Goal: Task Accomplishment & Management: Use online tool/utility

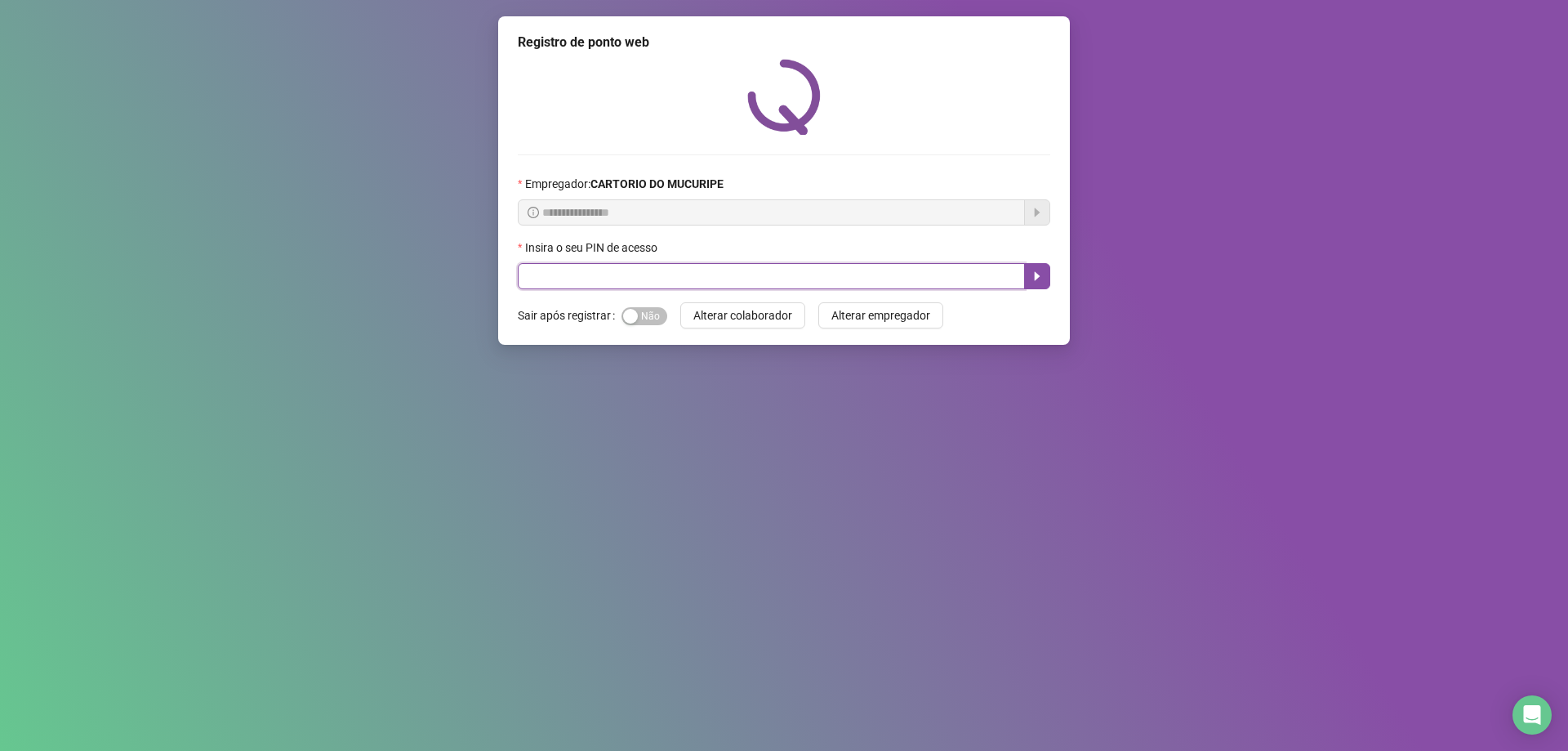
click at [806, 277] on input "text" at bounding box center [771, 276] width 507 height 26
type input "*****"
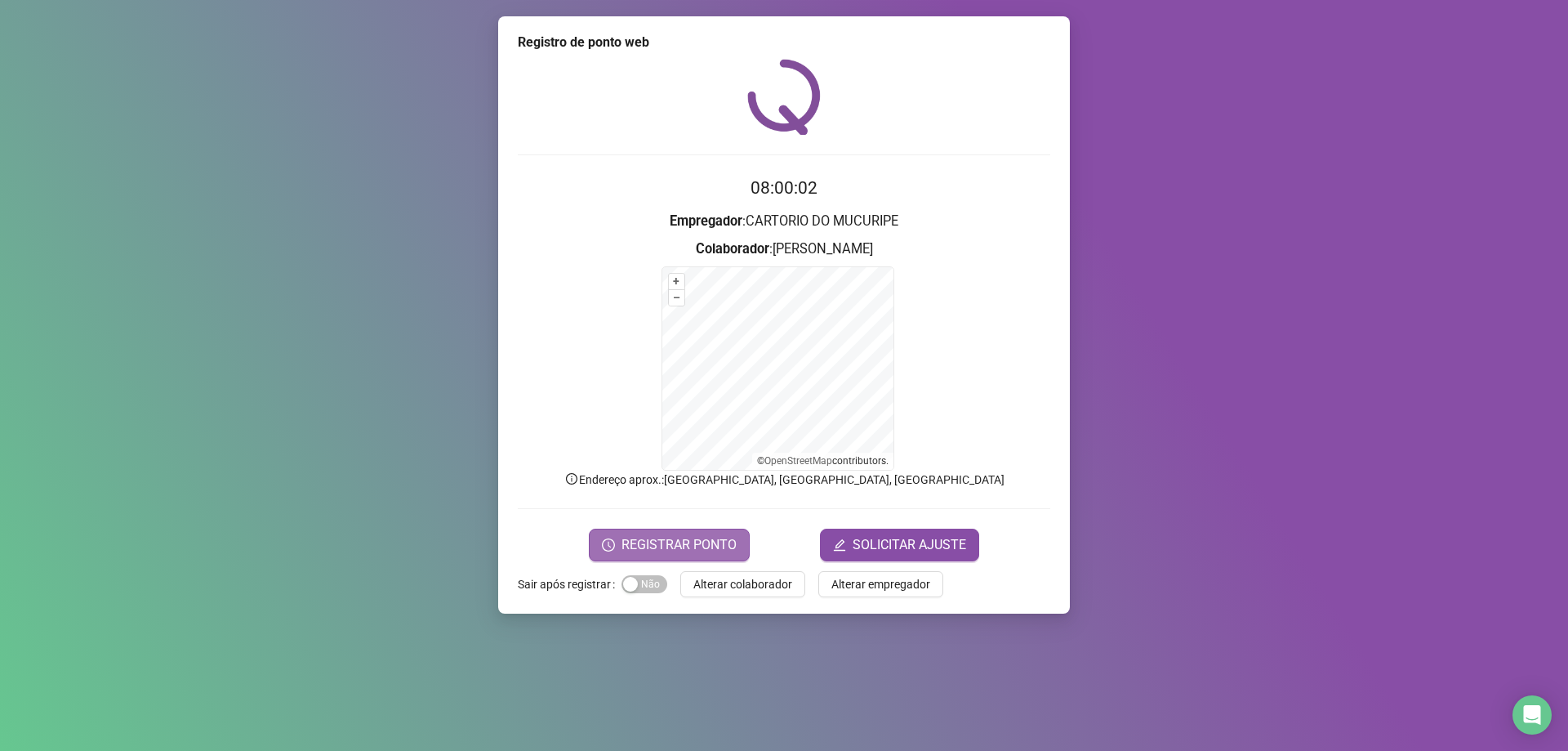
click at [668, 549] on span "REGISTRAR PONTO" at bounding box center [679, 545] width 115 height 20
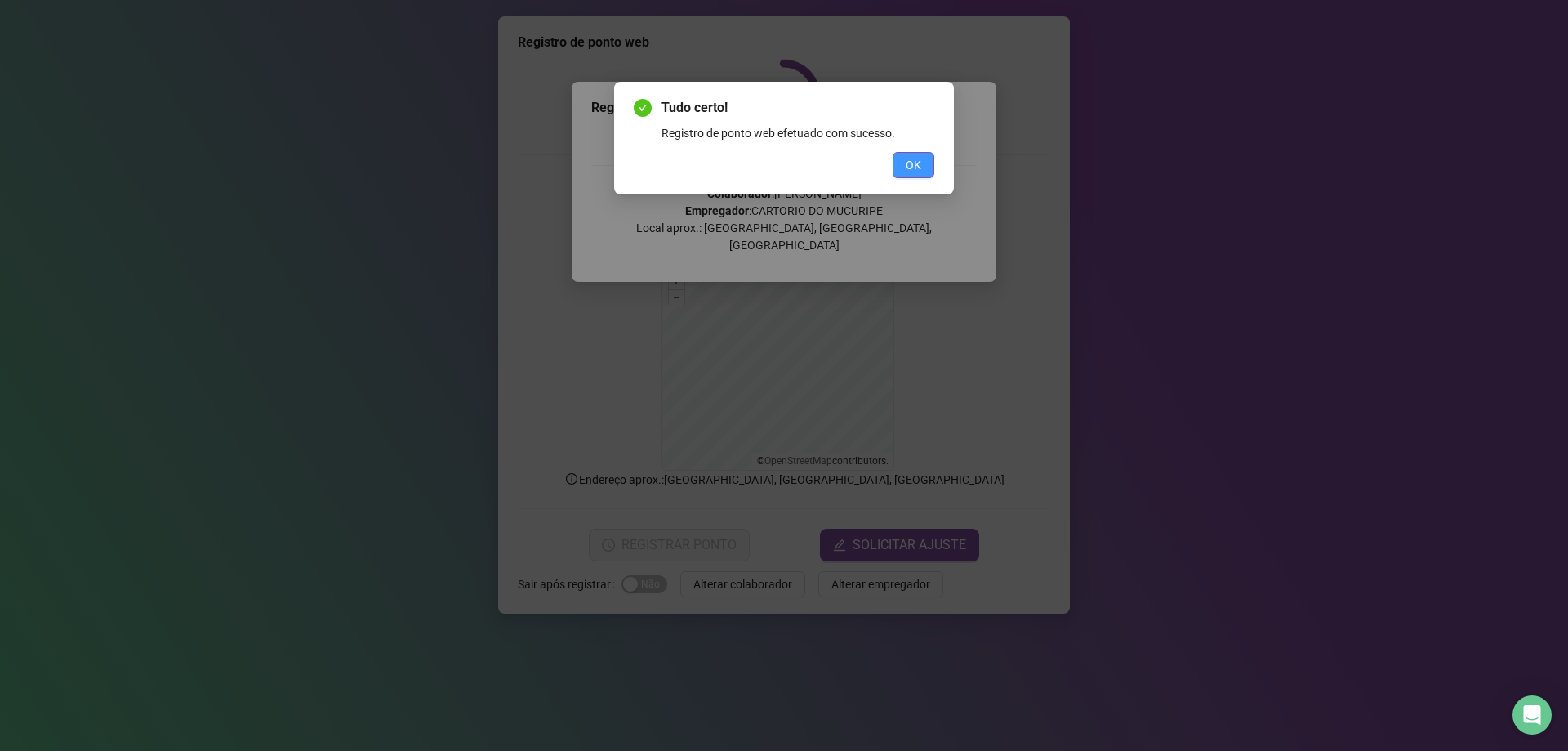
click at [921, 162] on button "OK" at bounding box center [913, 165] width 41 height 26
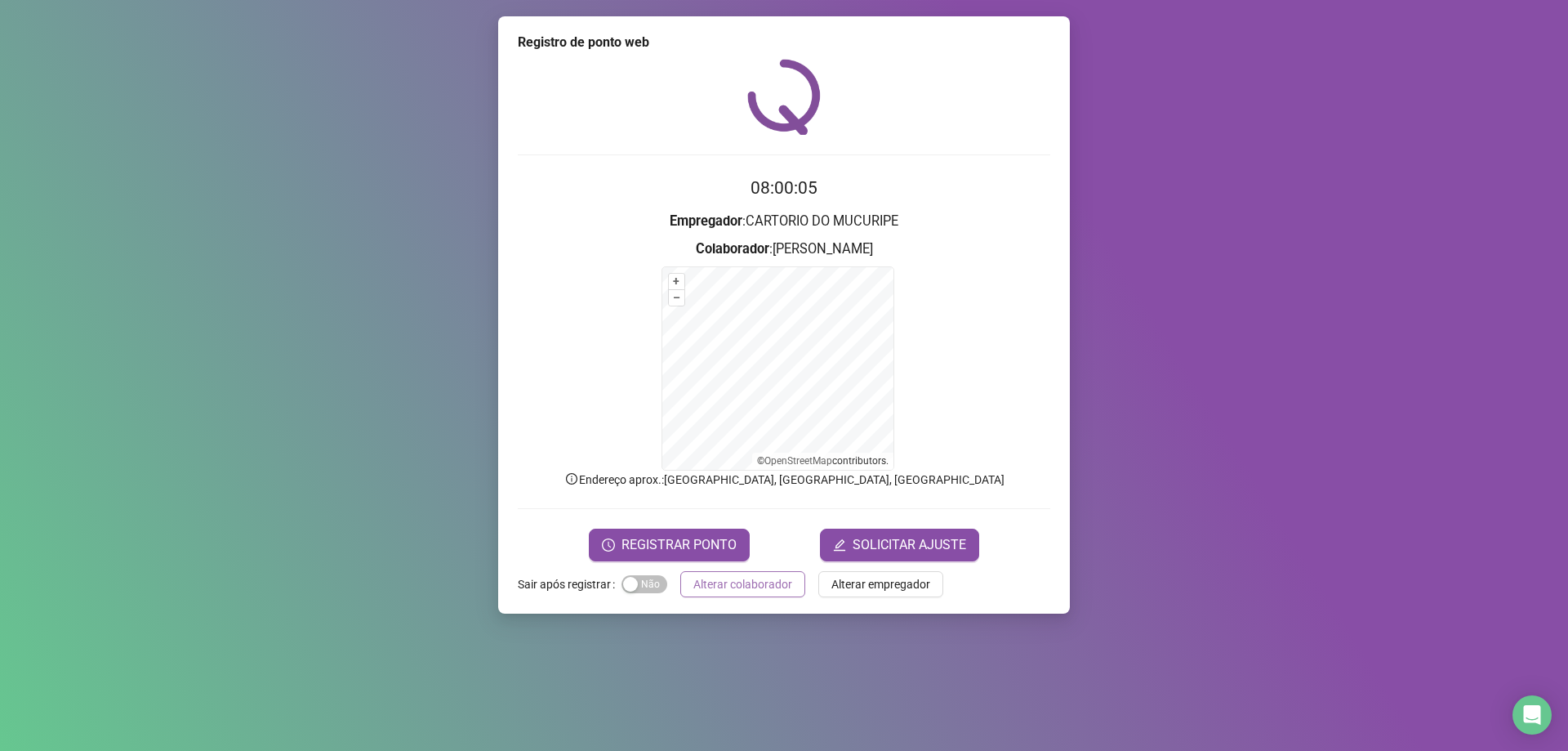
click at [770, 578] on span "Alterar colaborador" at bounding box center [743, 584] width 99 height 18
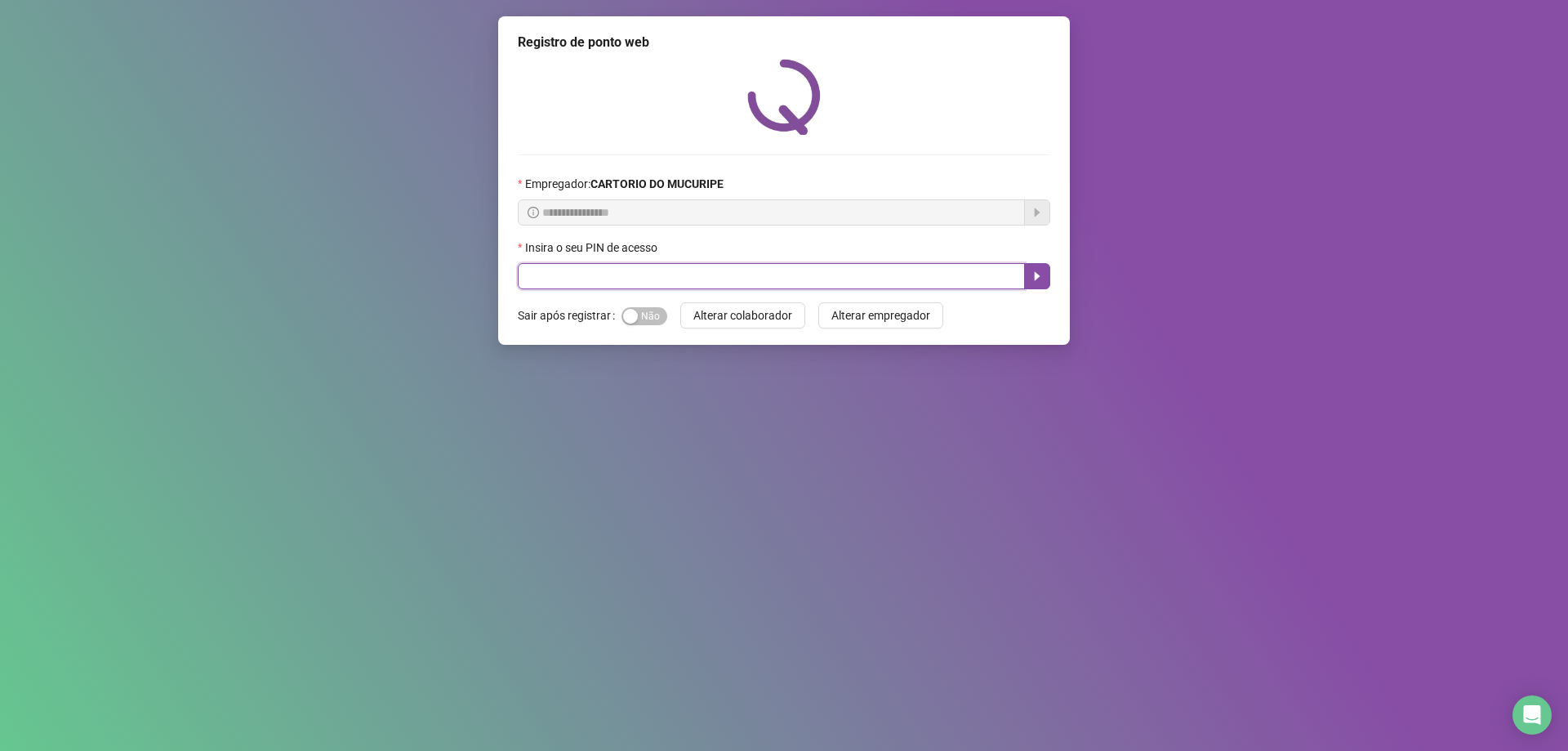
click at [646, 282] on input "text" at bounding box center [771, 276] width 507 height 26
type input "*****"
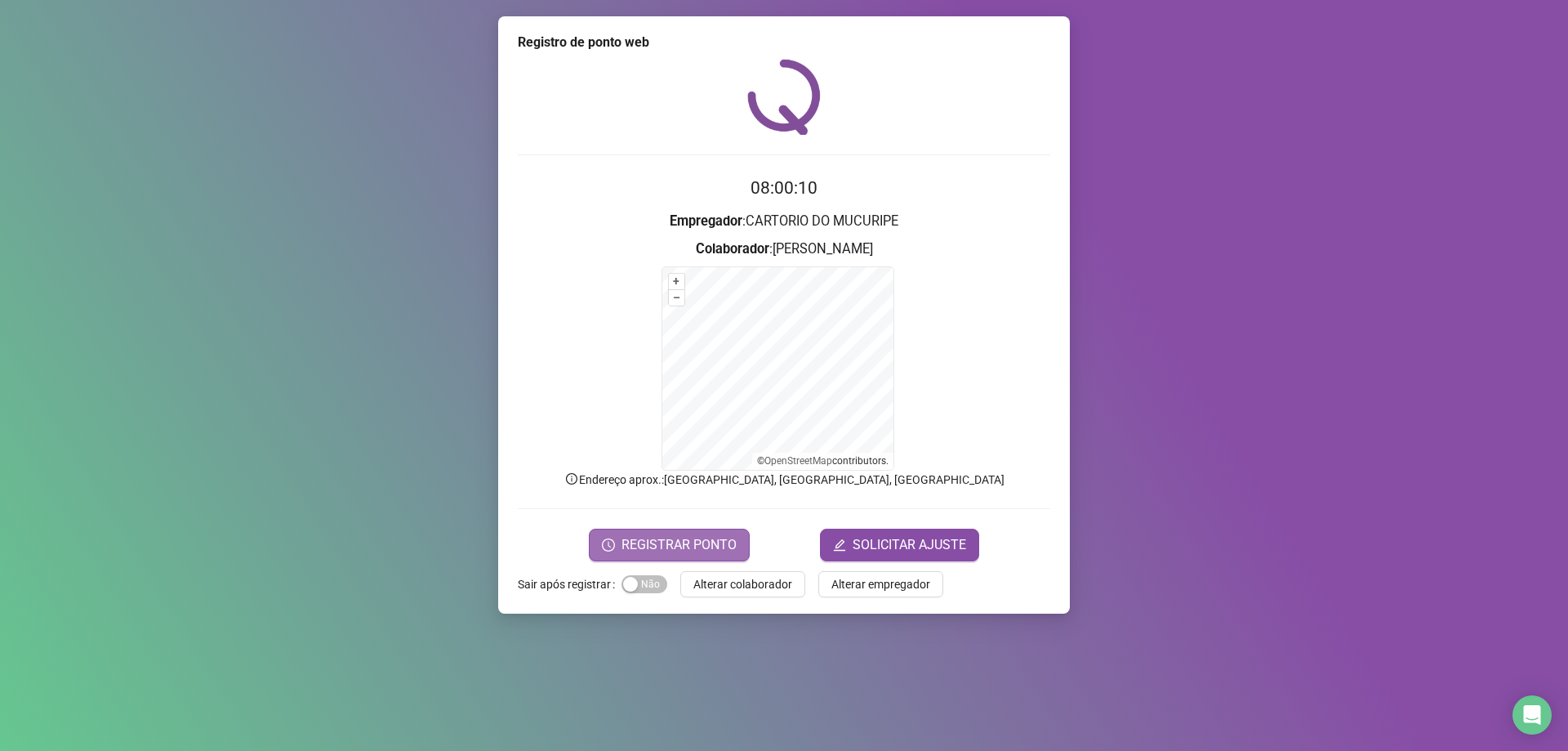
click at [671, 556] on button "REGISTRAR PONTO" at bounding box center [669, 545] width 161 height 32
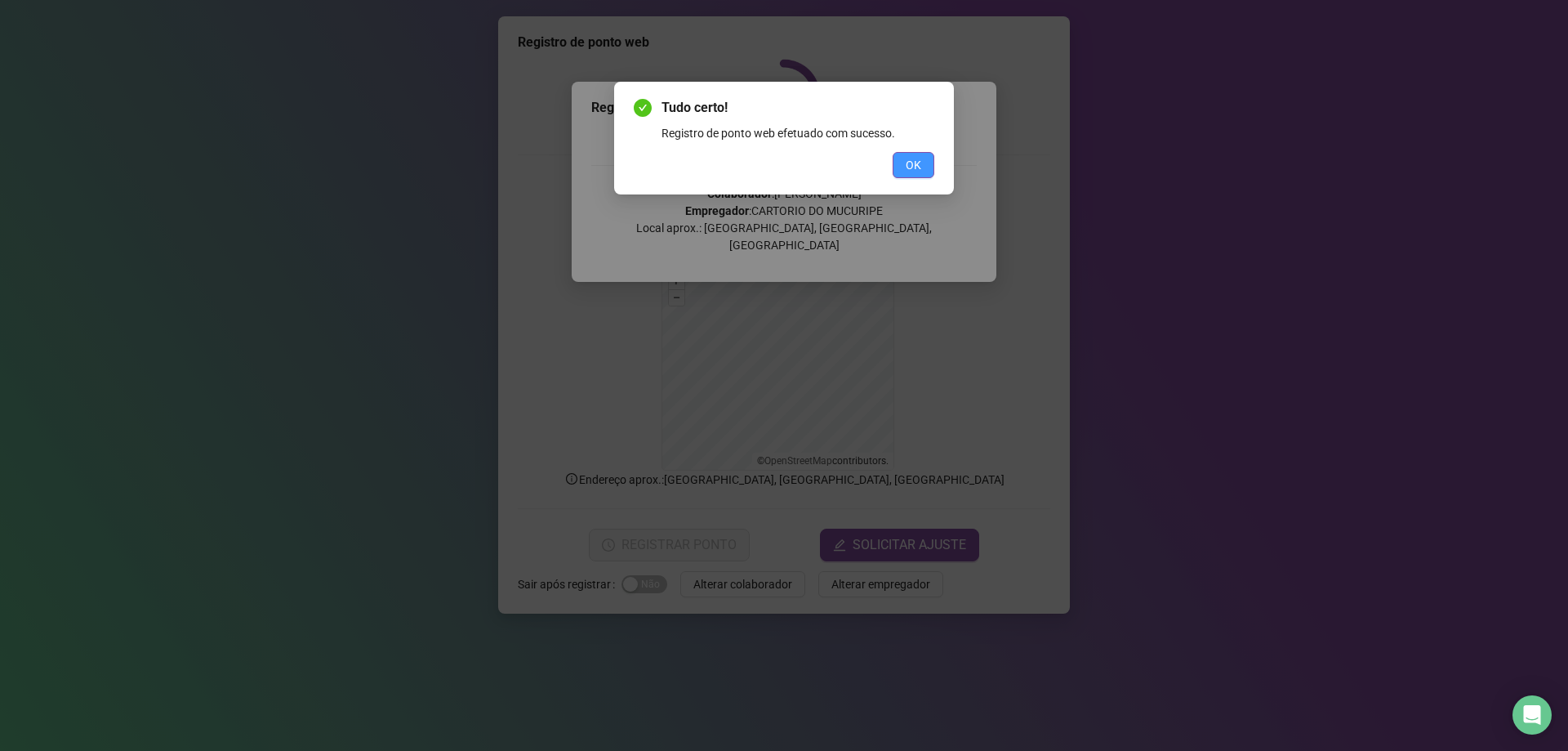
click at [929, 166] on button "OK" at bounding box center [913, 165] width 41 height 26
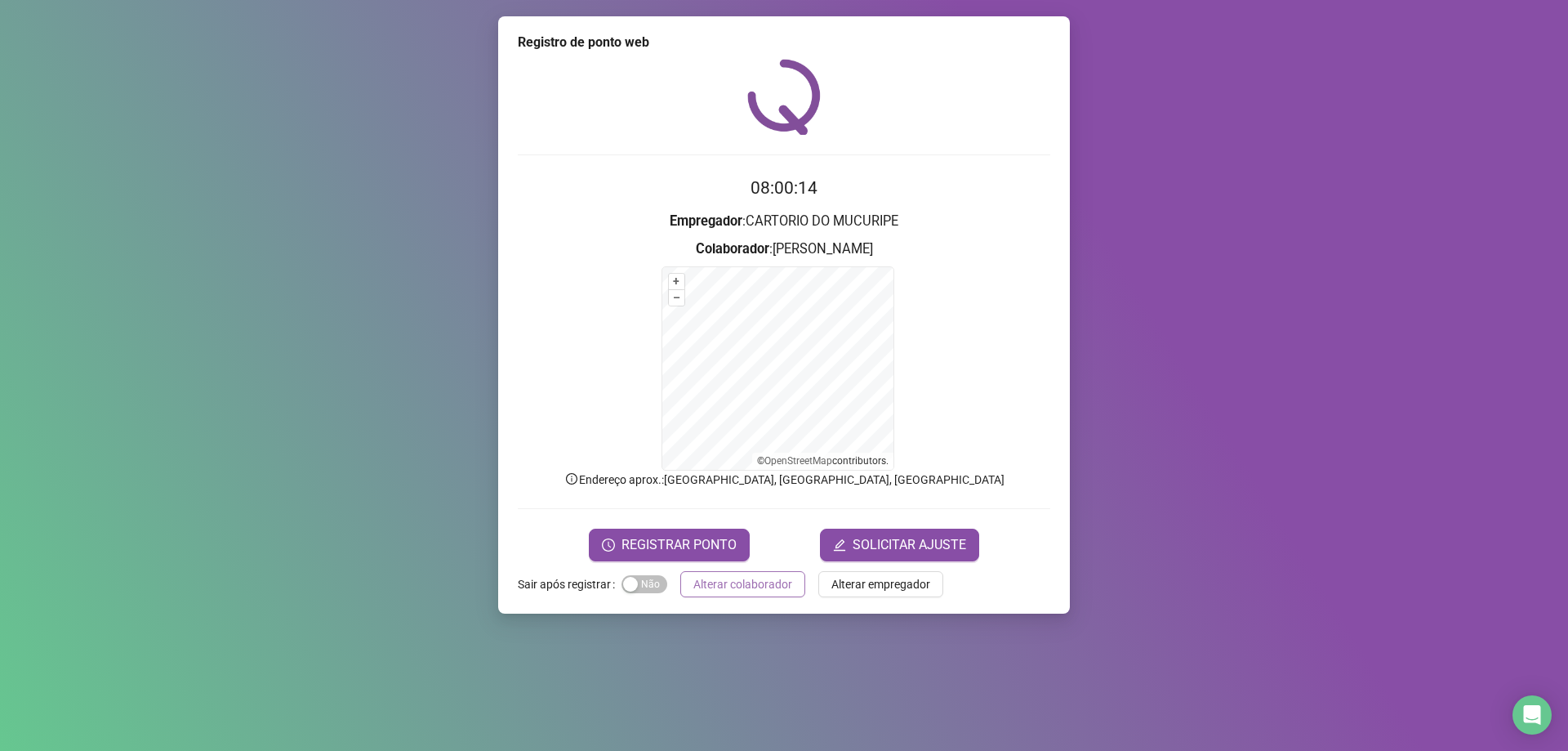
click at [788, 593] on button "Alterar colaborador" at bounding box center [743, 584] width 125 height 26
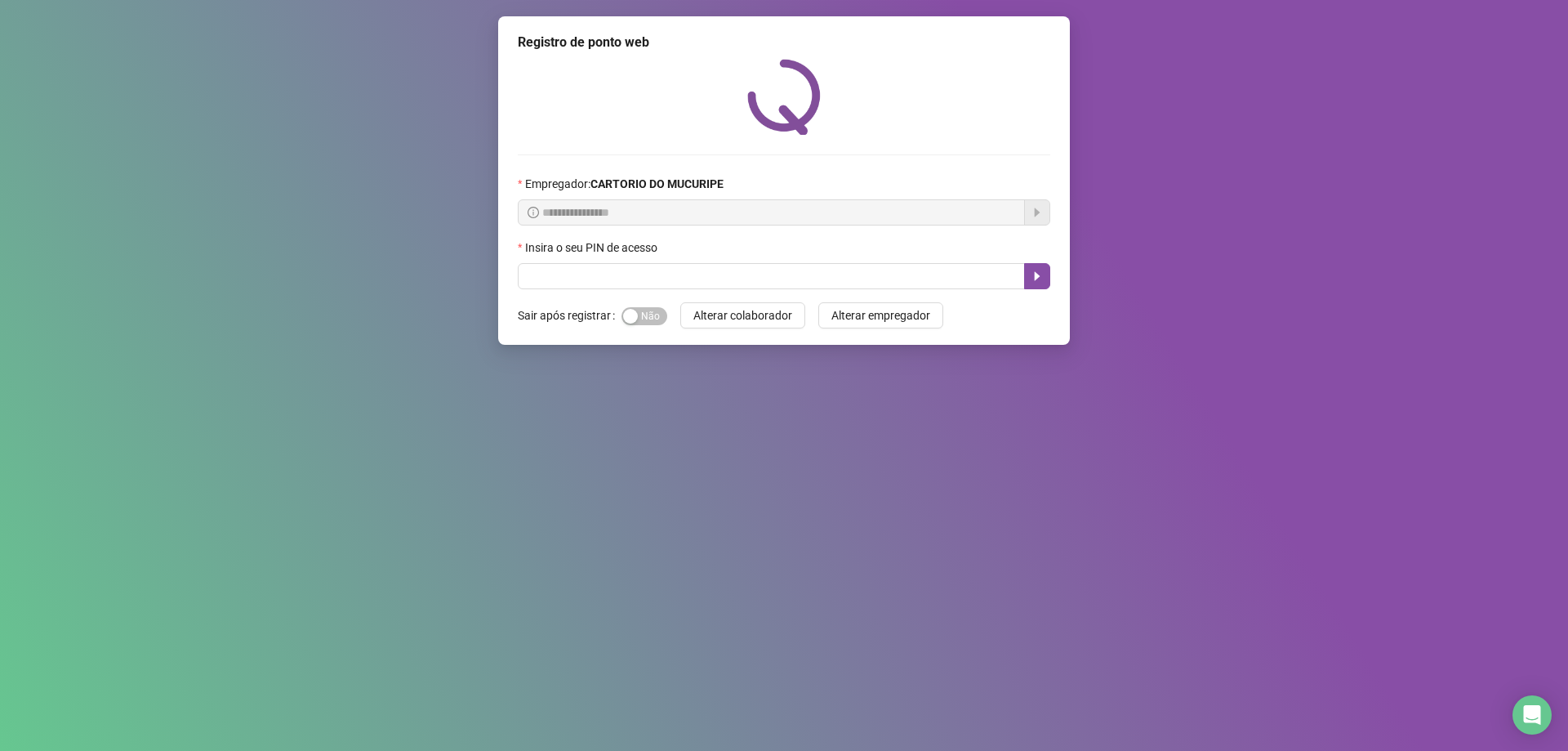
click at [777, 245] on div "Insira o seu PIN de acesso" at bounding box center [784, 250] width 532 height 24
click at [698, 285] on input "text" at bounding box center [771, 276] width 507 height 26
click at [690, 287] on input "text" at bounding box center [771, 276] width 507 height 26
type input "*****"
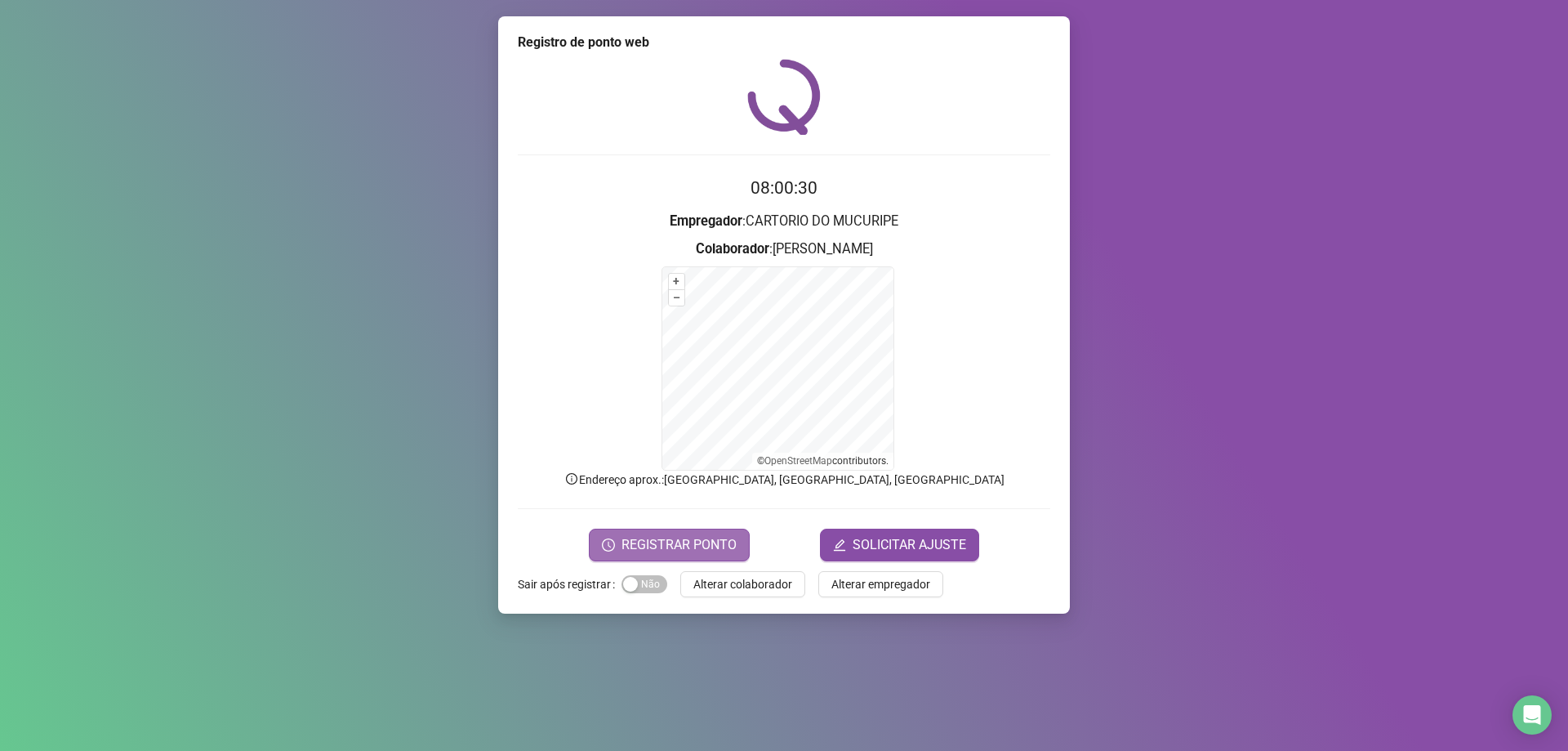
click at [690, 543] on span "REGISTRAR PONTO" at bounding box center [679, 545] width 115 height 20
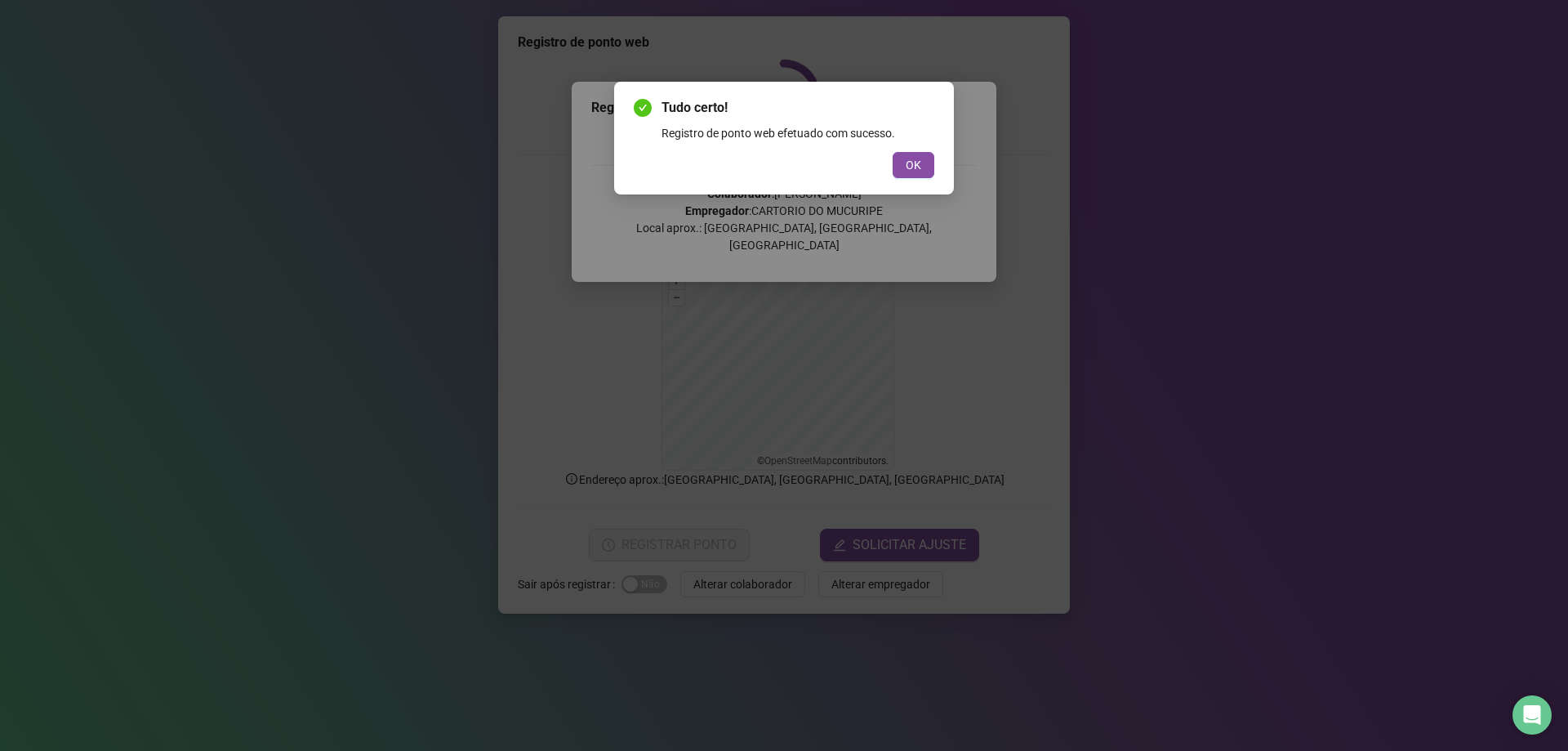
click at [935, 160] on div "Tudo certo! Registro de ponto web efetuado com sucesso. OK" at bounding box center [784, 138] width 340 height 113
click at [927, 144] on div "Tudo certo! Registro de ponto web efetuado com sucesso. OK" at bounding box center [784, 138] width 301 height 80
click at [911, 171] on span "OK" at bounding box center [913, 165] width 15 height 18
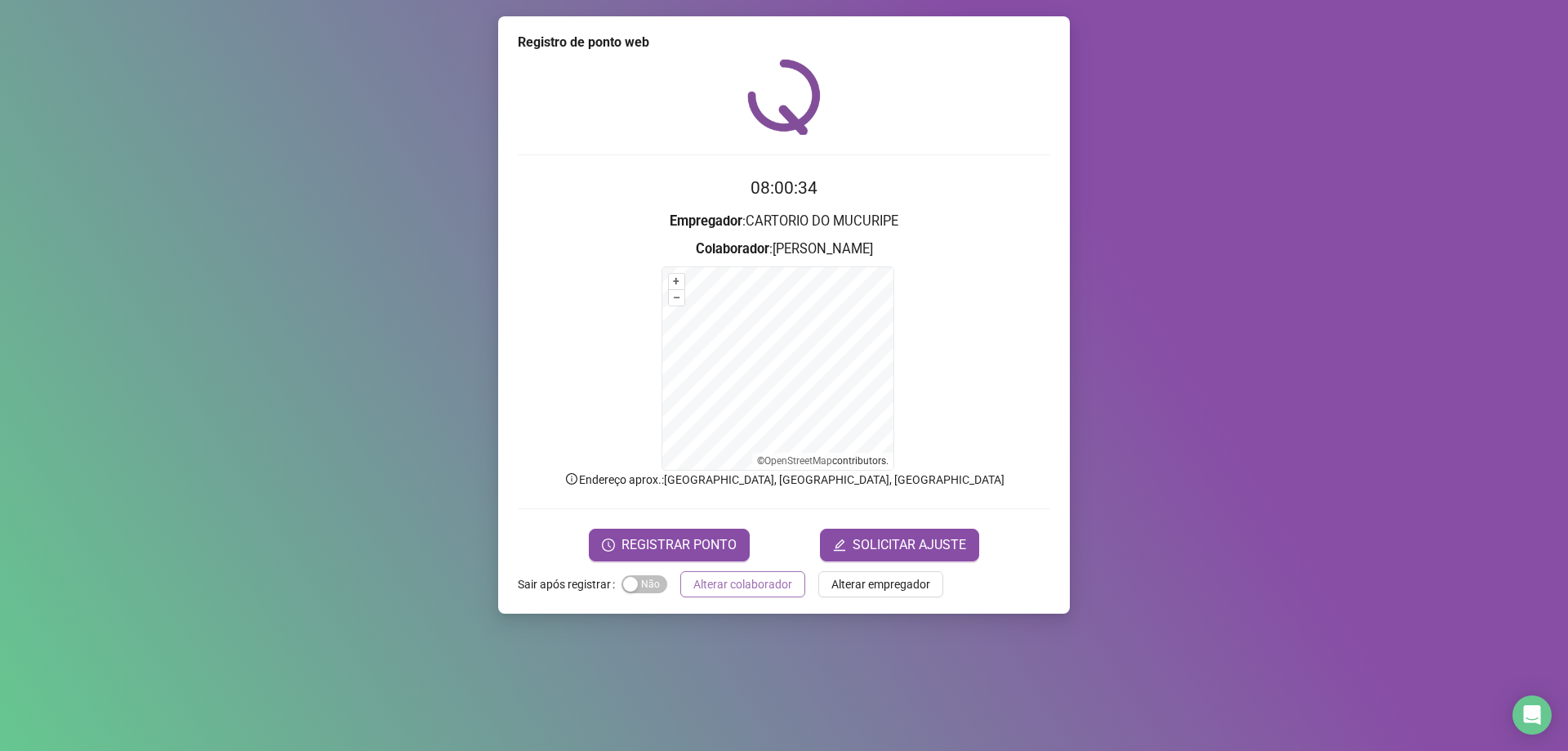
click at [765, 584] on span "Alterar colaborador" at bounding box center [743, 584] width 99 height 18
